Goal: Task Accomplishment & Management: Manage account settings

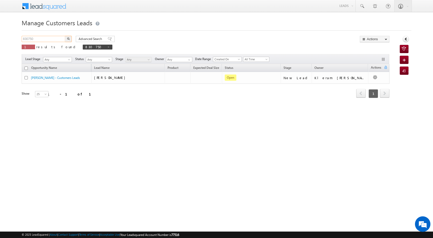
drag, startPoint x: 29, startPoint y: 38, endPoint x: 20, endPoint y: 39, distance: 8.9
click at [20, 39] on body "Menu [PERSON_NAME] [PERSON_NAME] a2@ks erve." at bounding box center [216, 73] width 433 height 146
paste input "9067"
type input "839067"
click at [68, 38] on img "button" at bounding box center [68, 38] width 3 height 3
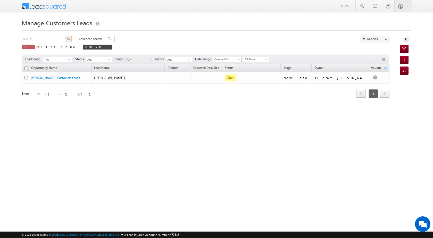
drag, startPoint x: 43, startPoint y: 38, endPoint x: 18, endPoint y: 41, distance: 25.2
click at [18, 41] on body "Menu [PERSON_NAME] [PERSON_NAME] a2@ks erve." at bounding box center [216, 73] width 433 height 146
paste input "9067"
type input "839067"
click at [69, 36] on button "button" at bounding box center [68, 39] width 7 height 6
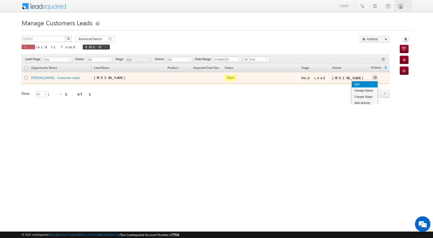
click at [365, 82] on link "Edit" at bounding box center [365, 84] width 26 height 6
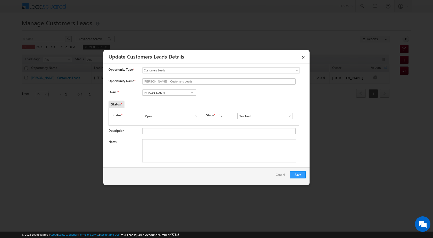
click at [192, 91] on span at bounding box center [192, 93] width 5 height 4
click at [192, 93] on span at bounding box center [192, 93] width 5 height 4
click at [192, 92] on span at bounding box center [192, 93] width 5 height 4
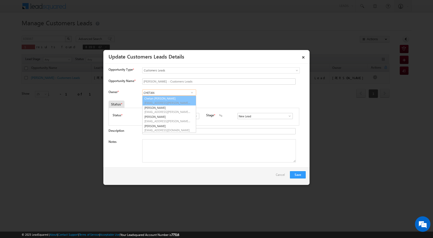
click at [190, 101] on link "[PERSON_NAME] Prajapati [EMAIL_ADDRESS][PERSON_NAME][DOMAIN_NAME]" at bounding box center [169, 101] width 54 height 10
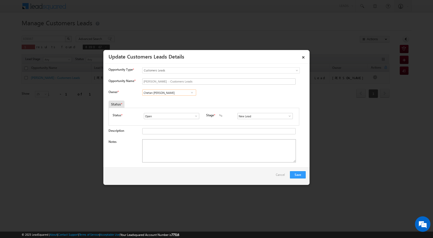
type input "Chetan [PERSON_NAME]"
click at [185, 158] on textarea "Notes" at bounding box center [219, 150] width 154 height 23
paste textarea "839067"
paste textarea "PROPERTY AVILUE 20 LAC [PERSON_NAME] TOPAP 5 LAC COPRETIVE SOCITY INCOME 25 [PE…"
type textarea "839067 BT+ TOP CASE PROPERTY AVILUE 20 LAC [PERSON_NAME] TOPAP 5 LAC COPRETIVE …"
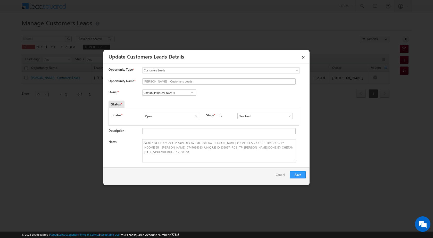
click at [300, 171] on div "Save Cancel" at bounding box center [206, 176] width 206 height 18
click at [287, 115] on span at bounding box center [289, 116] width 5 height 4
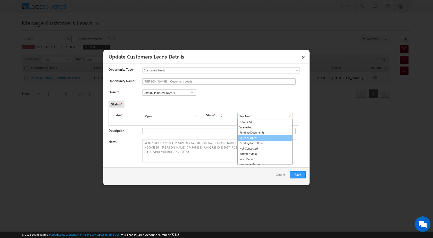
click at [262, 139] on link "Sales Marked" at bounding box center [265, 138] width 55 height 6
type input "Sales Marked"
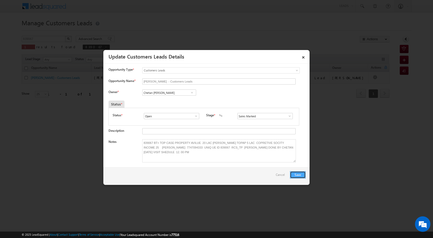
click at [297, 175] on button "Save" at bounding box center [298, 174] width 16 height 7
